Goal: Information Seeking & Learning: Learn about a topic

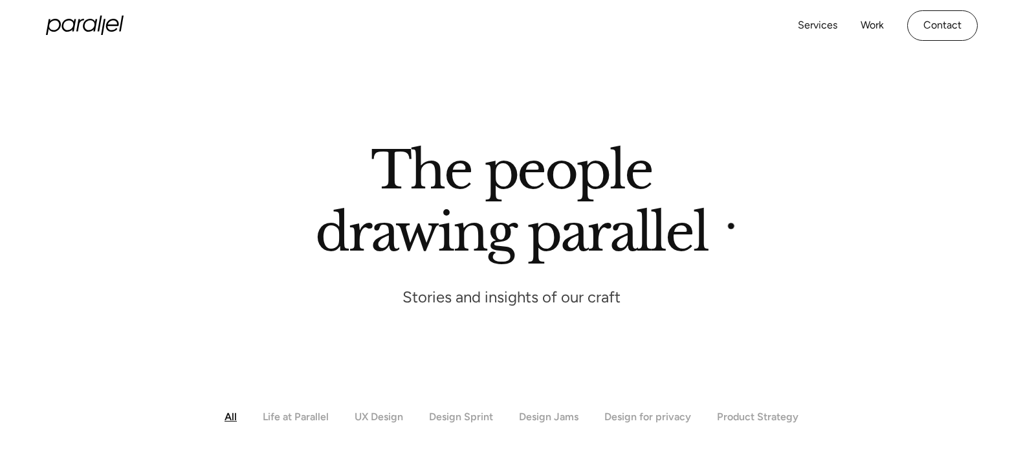
click at [731, 226] on div "The people drawing parallel Stories and insights of our craft" at bounding box center [512, 223] width 880 height 168
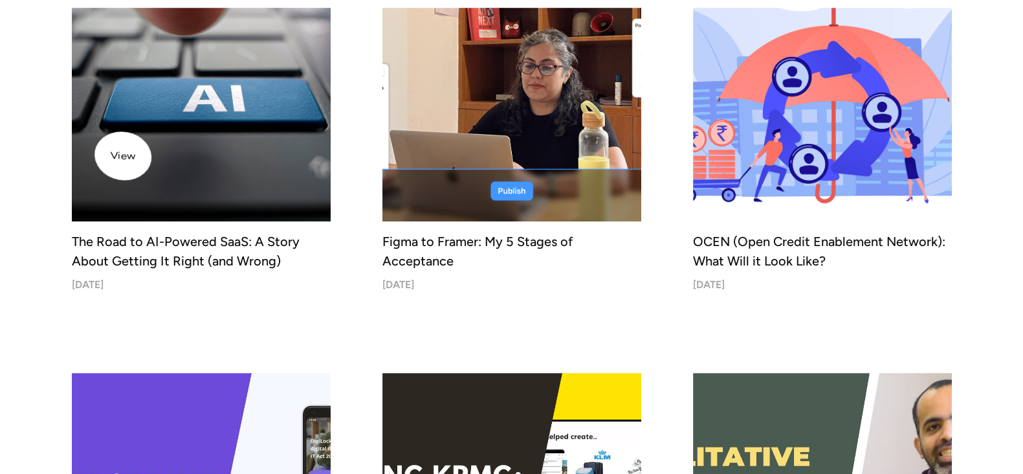
scroll to position [514, 0]
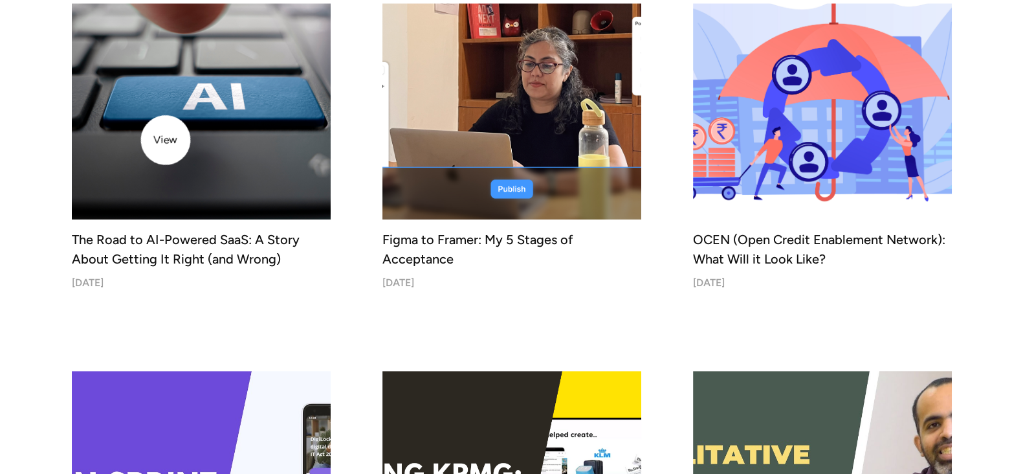
click at [166, 140] on img at bounding box center [201, 90] width 272 height 272
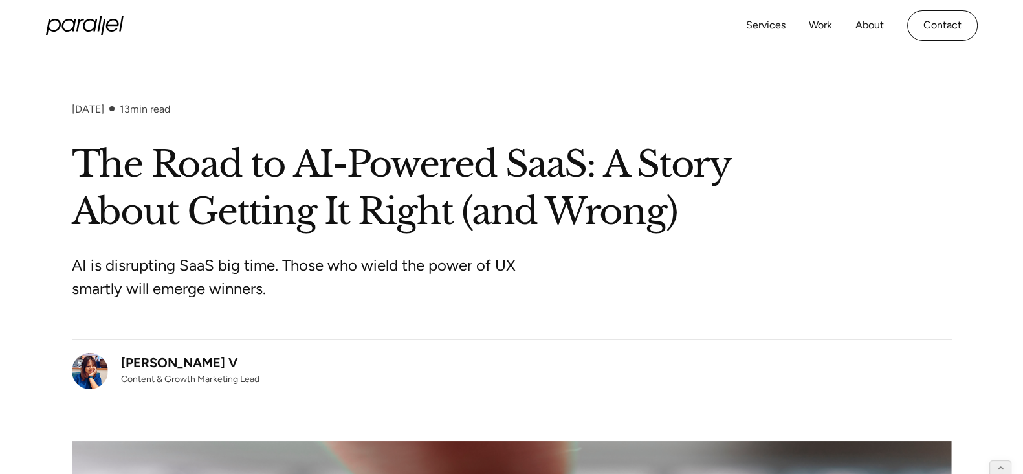
click at [290, 126] on div "July 4, 2025 13 min read" at bounding box center [512, 122] width 880 height 38
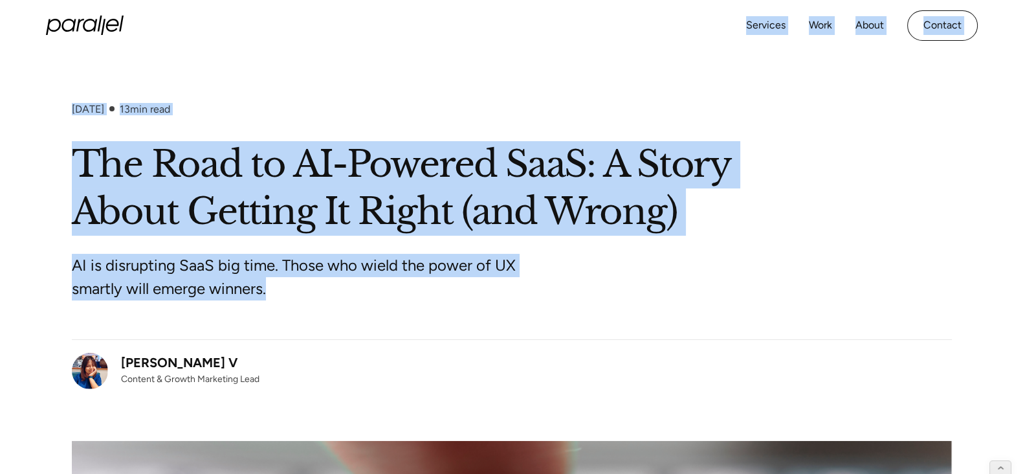
drag, startPoint x: 3, startPoint y: 8, endPoint x: 624, endPoint y: 314, distance: 692.2
click at [624, 314] on div "AI is disrupting SaaS big time. Those who wield the power of UX smartly will em…" at bounding box center [512, 288] width 880 height 104
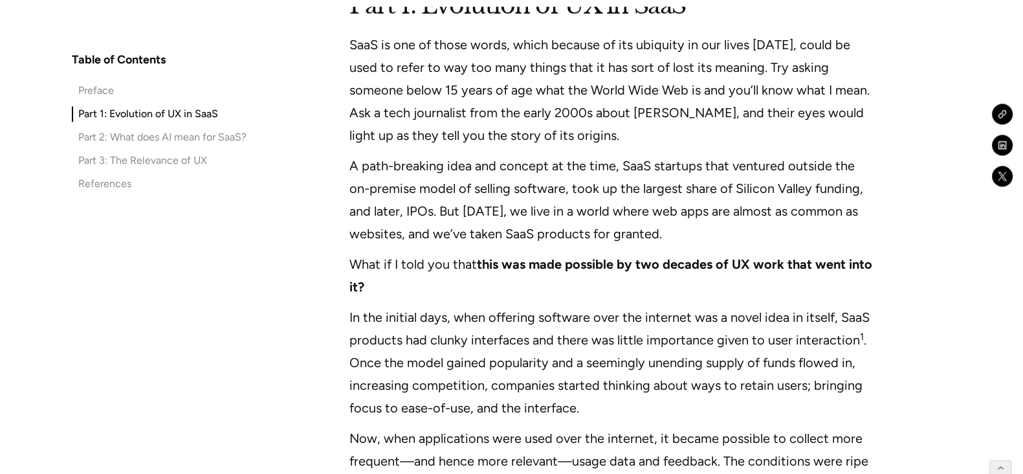
scroll to position [1891, 0]
